Goal: Information Seeking & Learning: Find specific fact

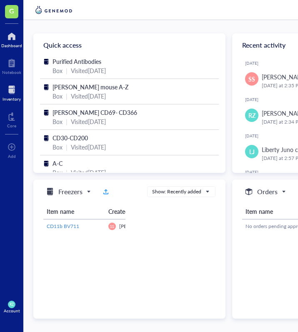
click at [11, 83] on div at bounding box center [12, 89] width 18 height 13
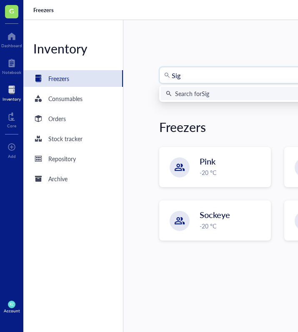
type input "SigF"
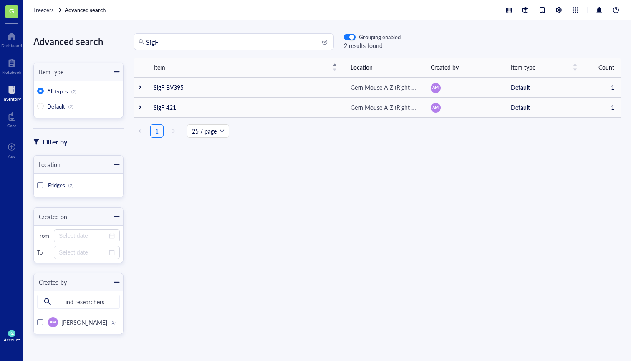
click at [215, 41] on input "SigF" at bounding box center [237, 42] width 183 height 16
type input "Sig"
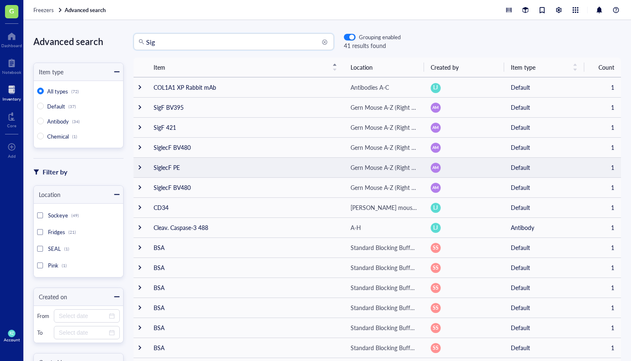
click at [139, 167] on div at bounding box center [140, 167] width 6 height 6
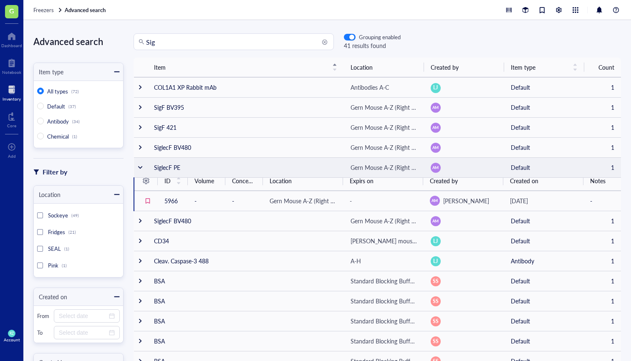
click at [139, 167] on div at bounding box center [140, 167] width 6 height 6
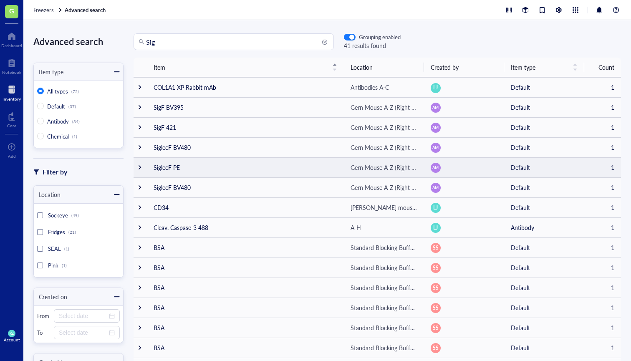
click at [298, 172] on td "SiglecF PE" at bounding box center [245, 167] width 197 height 20
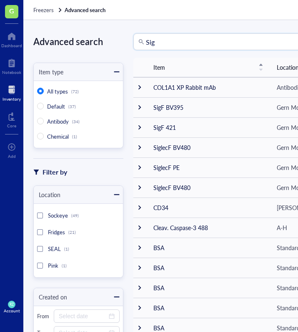
drag, startPoint x: 162, startPoint y: 41, endPoint x: 132, endPoint y: 40, distance: 29.6
click at [132, 40] on div "Sig Sig Grouping enabled 41 results found" at bounding box center [262, 41] width 277 height 17
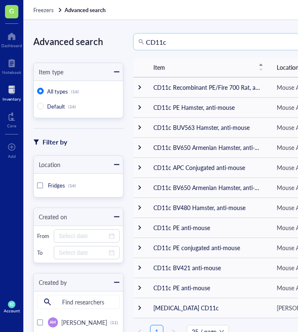
type input "CD11c"
